Goal: Task Accomplishment & Management: Manage account settings

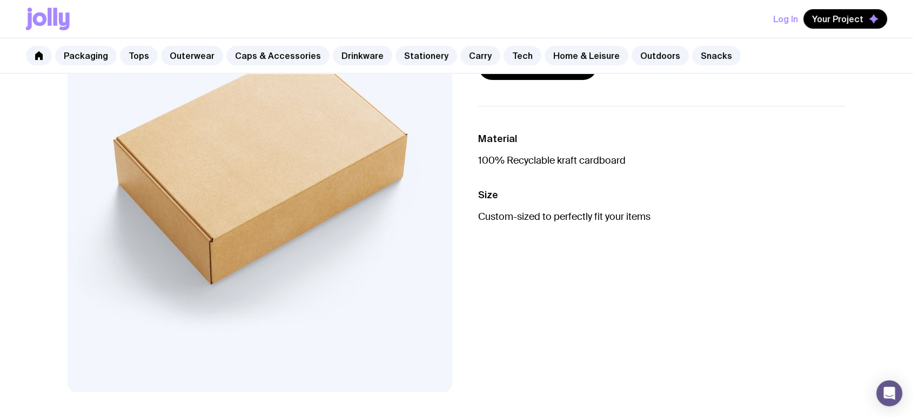
click at [710, 189] on li "Material 100% Recyclable kraft cardboard" at bounding box center [661, 206] width 367 height 35
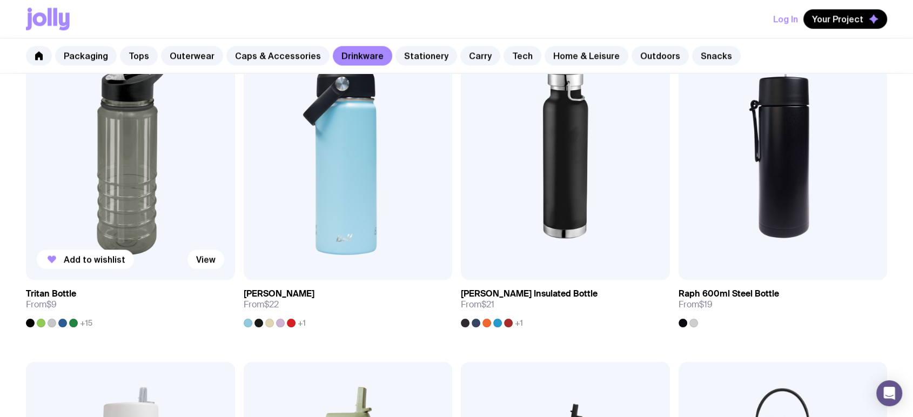
scroll to position [1281, 0]
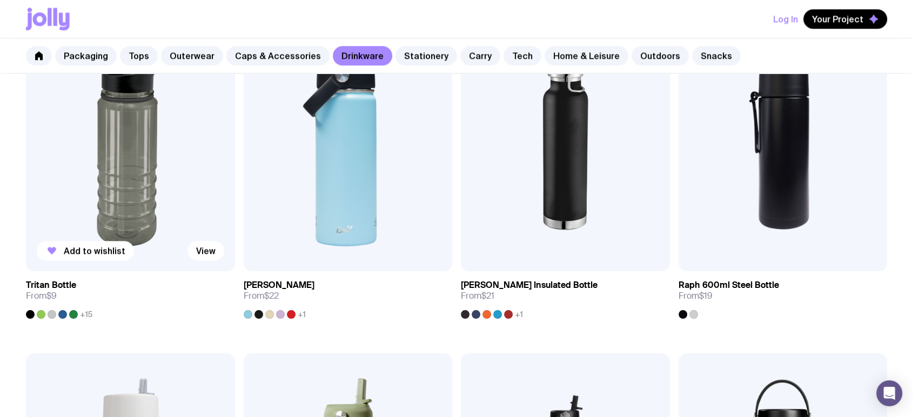
click at [104, 168] on img at bounding box center [130, 146] width 209 height 251
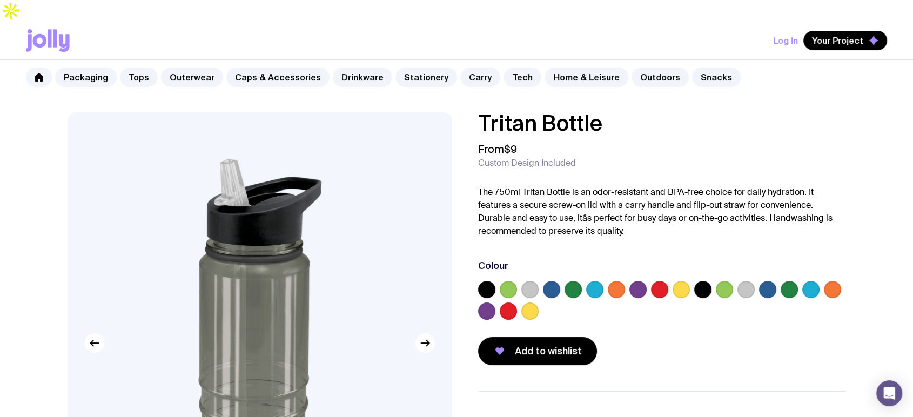
click at [536, 281] on label at bounding box center [529, 289] width 17 height 17
click at [0, 0] on input "radio" at bounding box center [0, 0] width 0 height 0
click at [751, 281] on label at bounding box center [746, 289] width 17 height 17
click at [0, 0] on input "radio" at bounding box center [0, 0] width 0 height 0
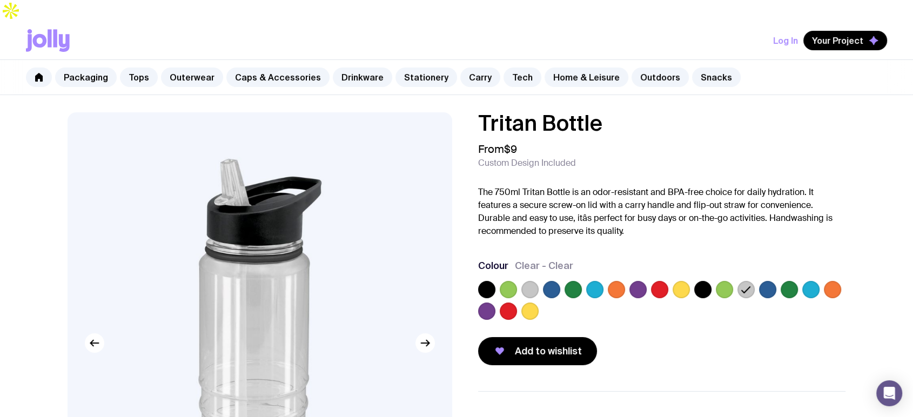
click at [613, 281] on label at bounding box center [616, 289] width 17 height 17
click at [0, 0] on input "radio" at bounding box center [0, 0] width 0 height 0
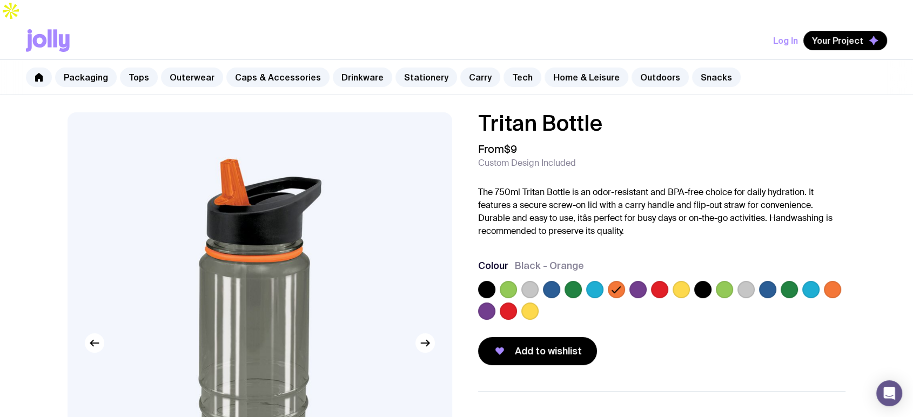
click at [746, 281] on label at bounding box center [746, 289] width 17 height 17
click at [0, 0] on input "radio" at bounding box center [0, 0] width 0 height 0
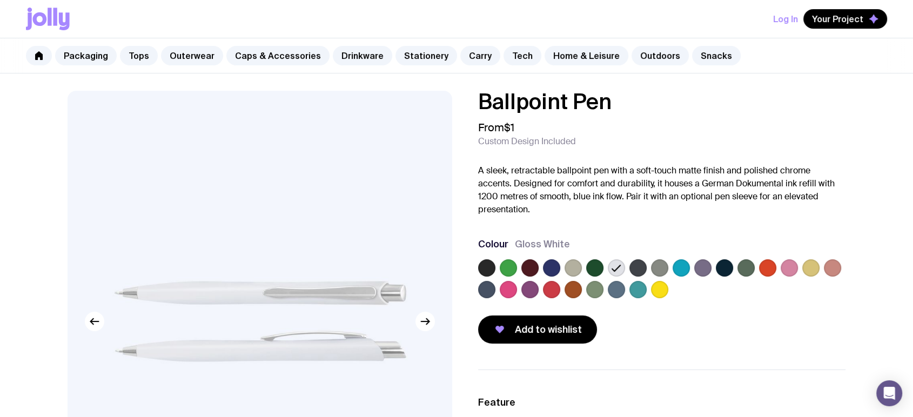
drag, startPoint x: 0, startPoint y: 0, endPoint x: 575, endPoint y: 270, distance: 635.1
click at [575, 270] on label at bounding box center [573, 267] width 17 height 17
click at [0, 0] on input "radio" at bounding box center [0, 0] width 0 height 0
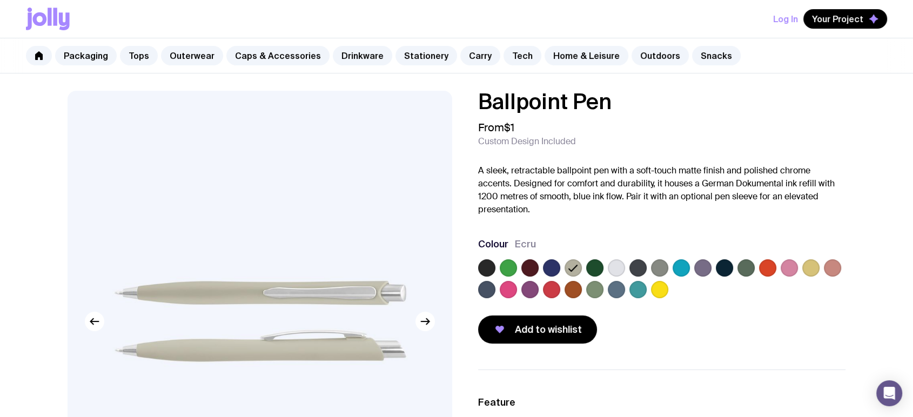
click at [618, 270] on label at bounding box center [616, 267] width 17 height 17
click at [0, 0] on input "radio" at bounding box center [0, 0] width 0 height 0
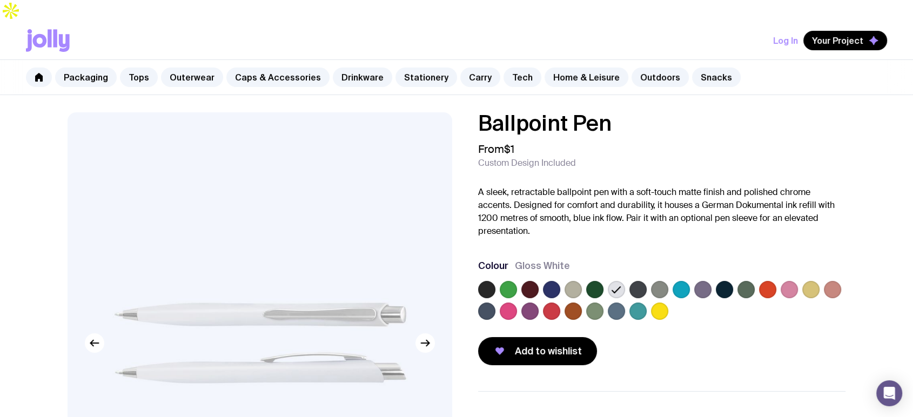
scroll to position [160, 0]
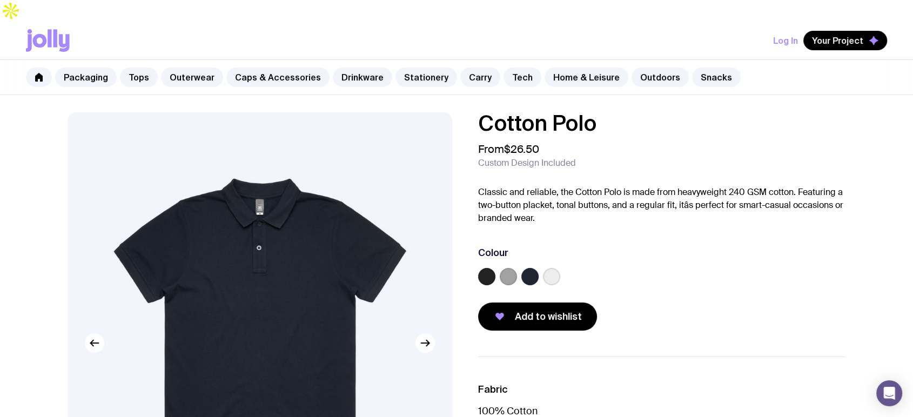
click at [553, 268] on label at bounding box center [551, 276] width 17 height 17
click at [0, 0] on input "radio" at bounding box center [0, 0] width 0 height 0
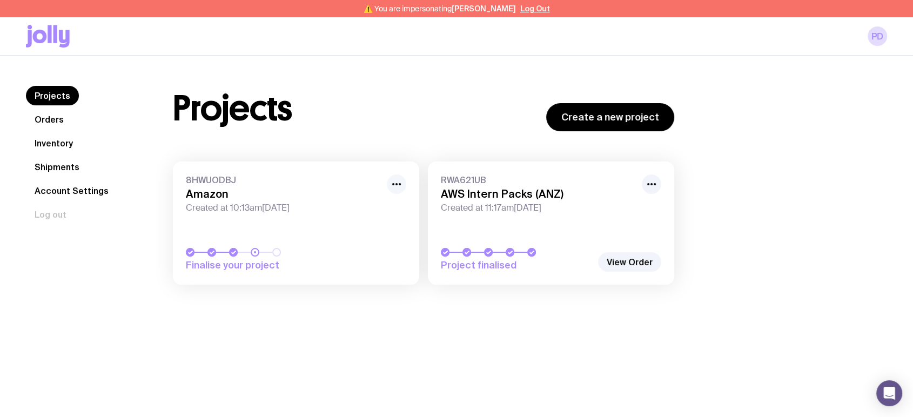
click at [396, 185] on icon "button" at bounding box center [396, 184] width 13 height 13
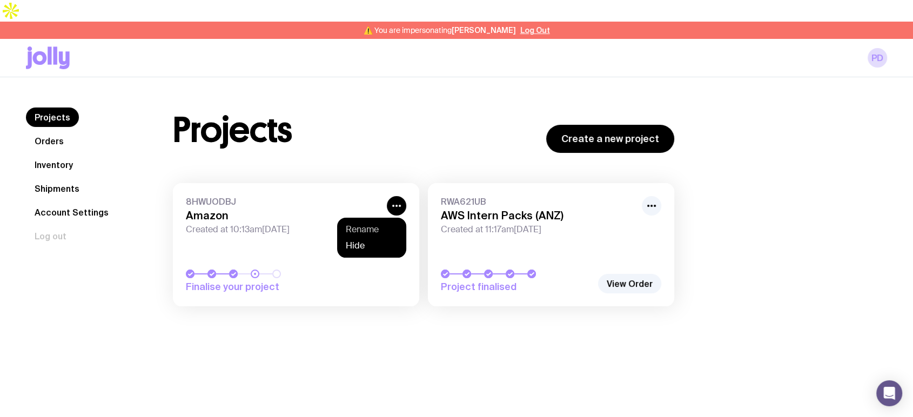
click at [374, 240] on button "Rename" at bounding box center [372, 245] width 52 height 11
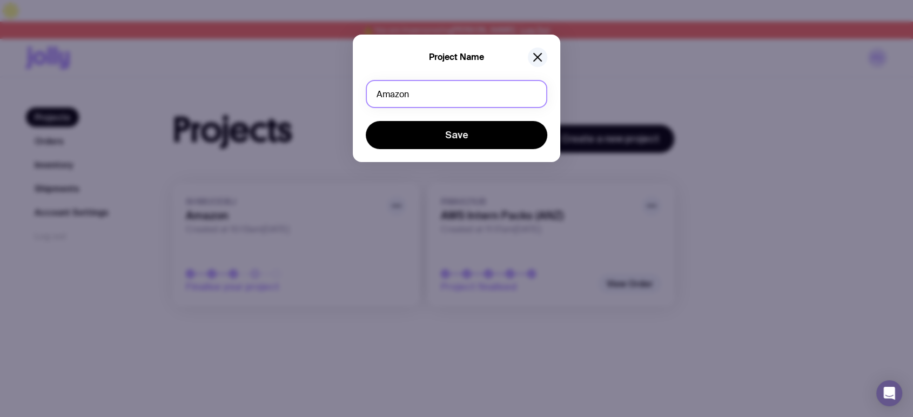
click at [460, 88] on input "Amazon" at bounding box center [457, 94] width 182 height 28
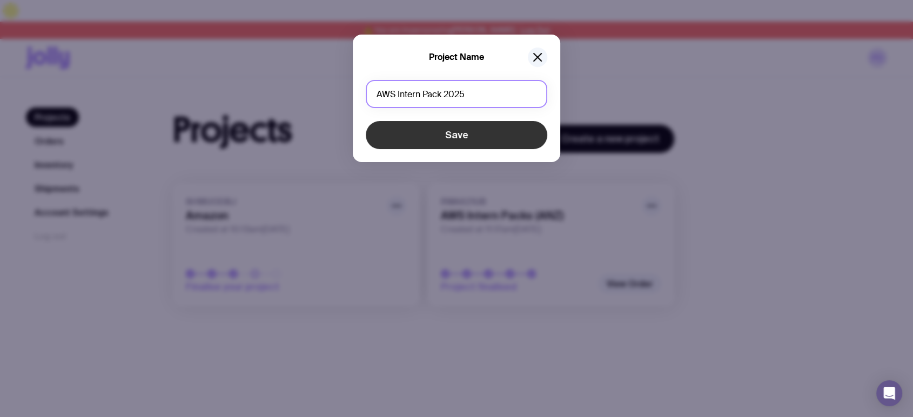
type input "AWS Intern Pack 2025"
click at [470, 141] on button "Save" at bounding box center [457, 135] width 182 height 28
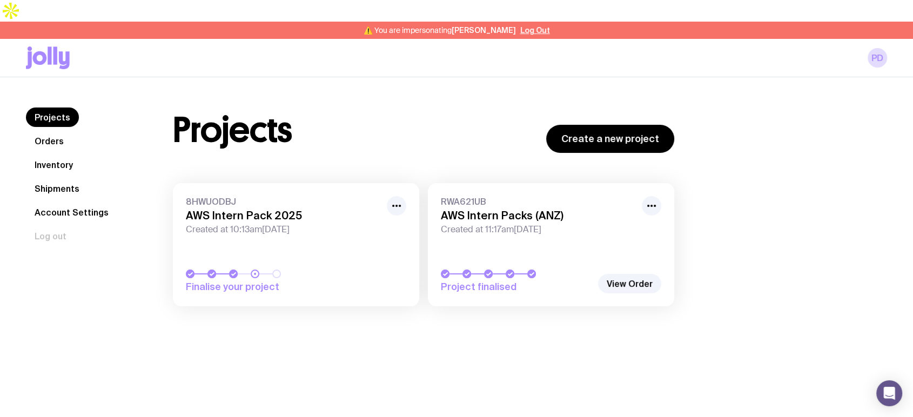
click at [329, 209] on h3 "AWS Intern Pack 2025" at bounding box center [283, 215] width 195 height 13
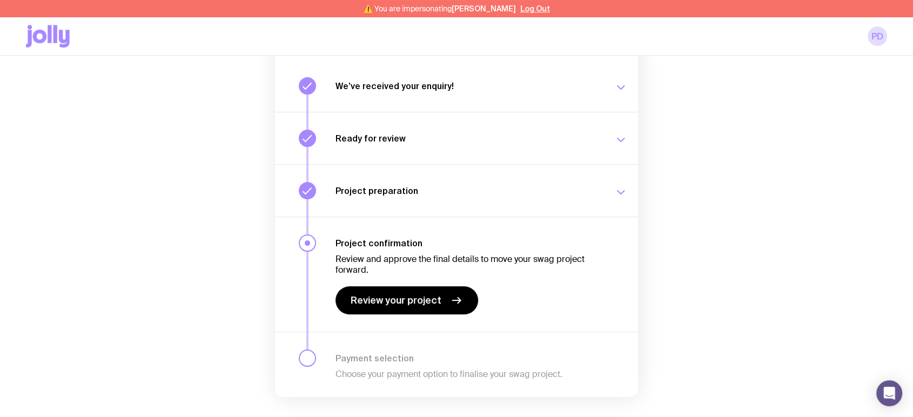
scroll to position [160, 0]
click at [436, 293] on span "Review your project" at bounding box center [396, 299] width 91 height 13
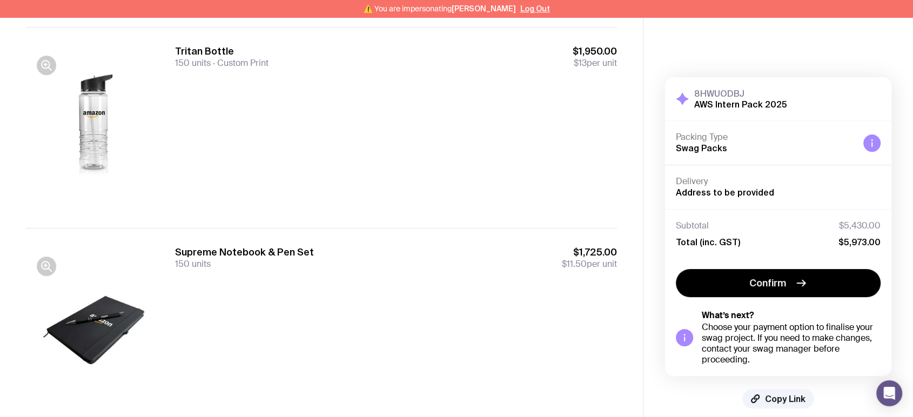
scroll to position [95, 0]
